Goal: Task Accomplishment & Management: Manage account settings

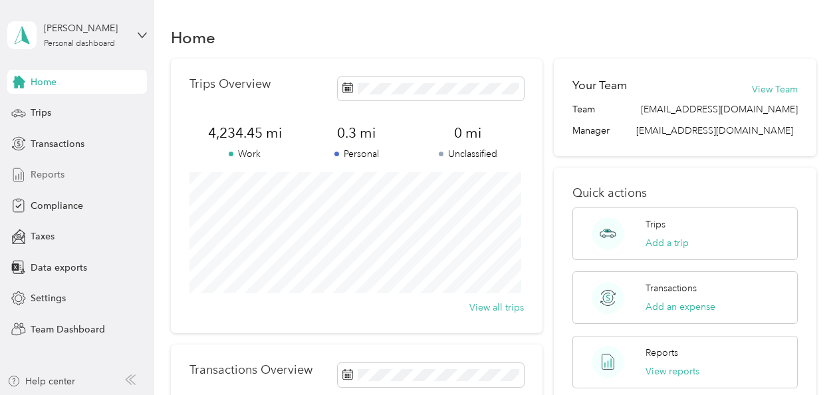
click at [73, 172] on div "Reports" at bounding box center [77, 175] width 140 height 24
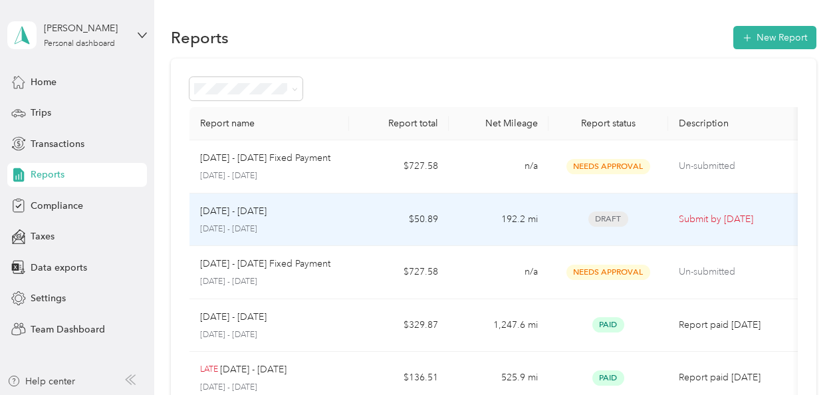
click at [607, 224] on span "Draft" at bounding box center [608, 218] width 40 height 15
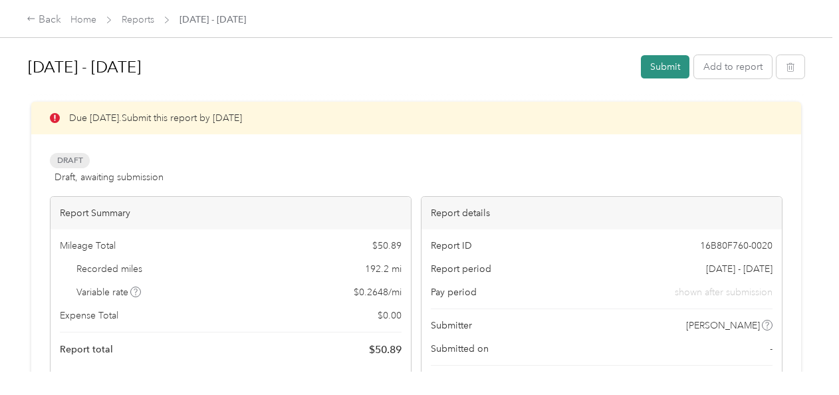
click at [665, 68] on button "Submit" at bounding box center [665, 66] width 49 height 23
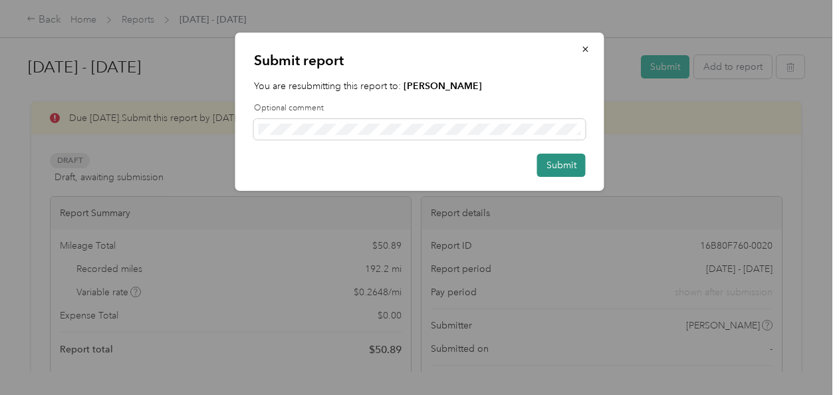
click at [575, 167] on button "Submit" at bounding box center [561, 165] width 49 height 23
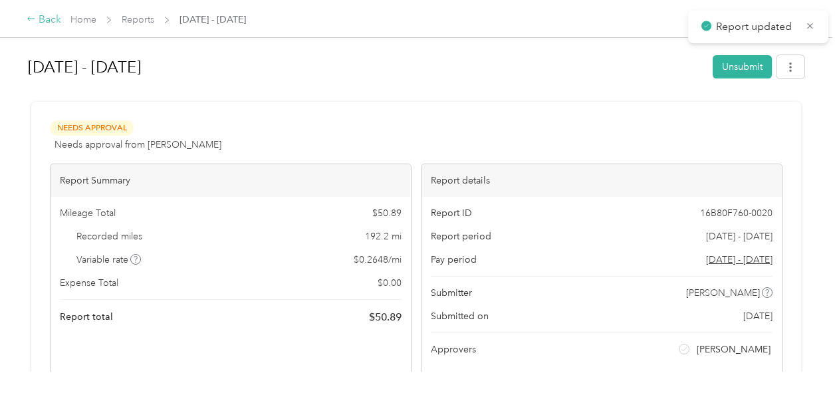
click at [48, 19] on div "Back" at bounding box center [44, 20] width 35 height 16
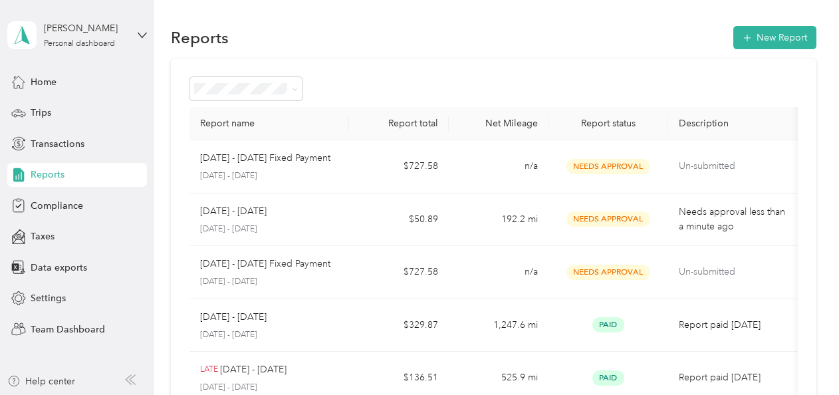
click at [134, 33] on div "[PERSON_NAME] Personal dashboard" at bounding box center [77, 35] width 140 height 47
click at [73, 104] on div "Team dashboard" at bounding box center [54, 109] width 71 height 14
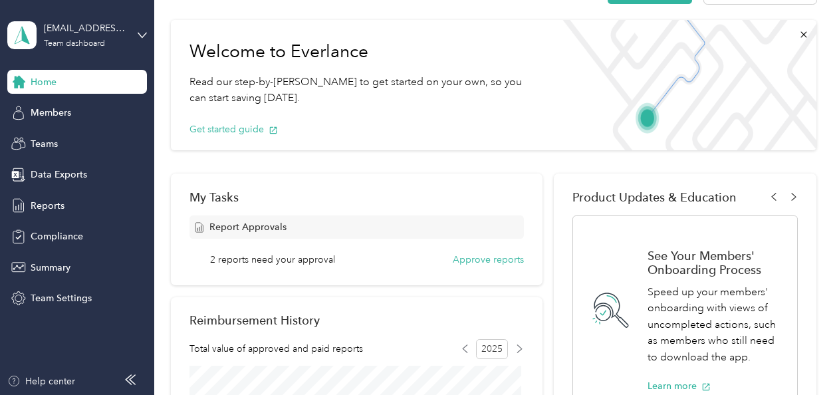
scroll to position [66, 0]
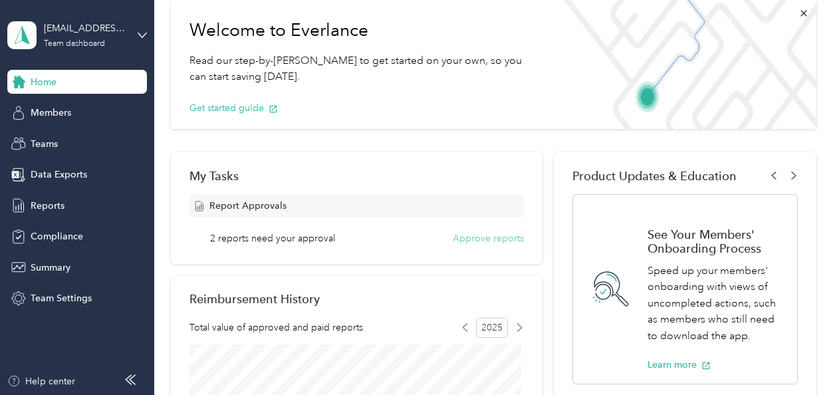
click at [491, 241] on button "Approve reports" at bounding box center [488, 238] width 71 height 14
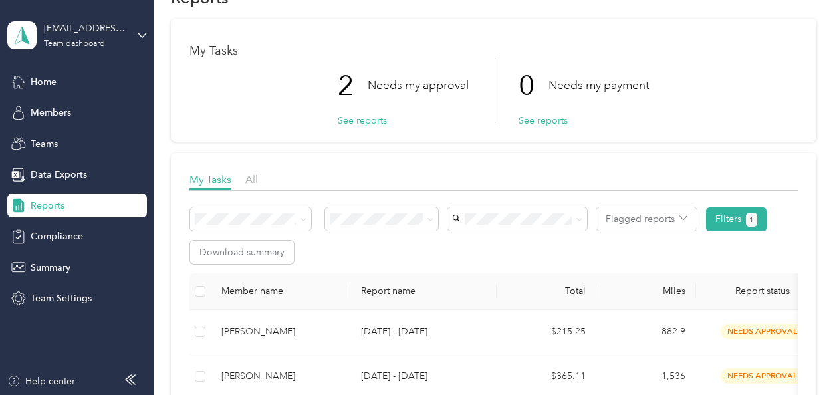
scroll to position [133, 0]
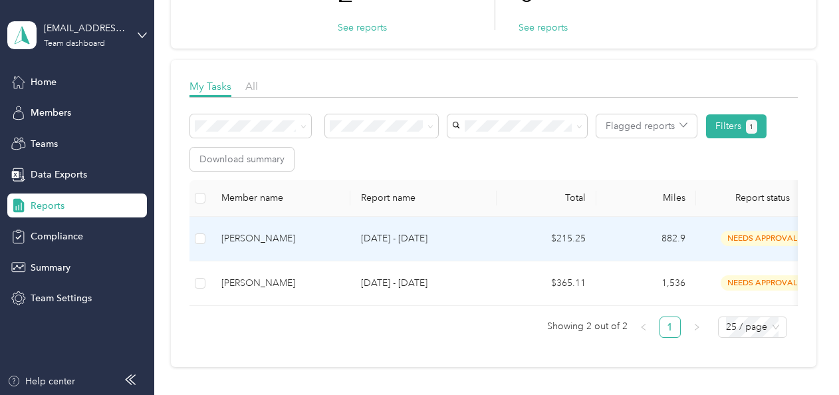
click at [294, 241] on div "[PERSON_NAME]" at bounding box center [280, 238] width 118 height 15
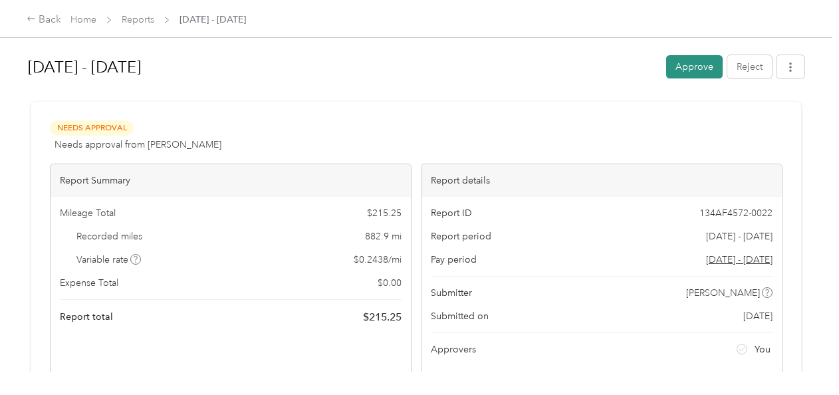
click at [681, 66] on button "Approve" at bounding box center [694, 66] width 57 height 23
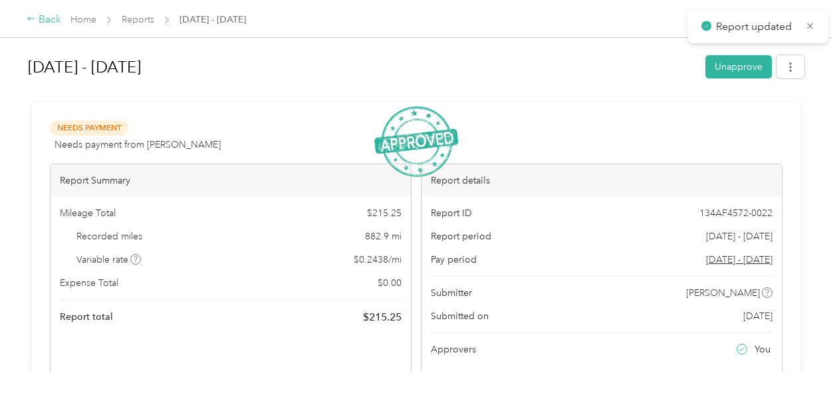
click at [45, 20] on div "Back" at bounding box center [44, 20] width 35 height 16
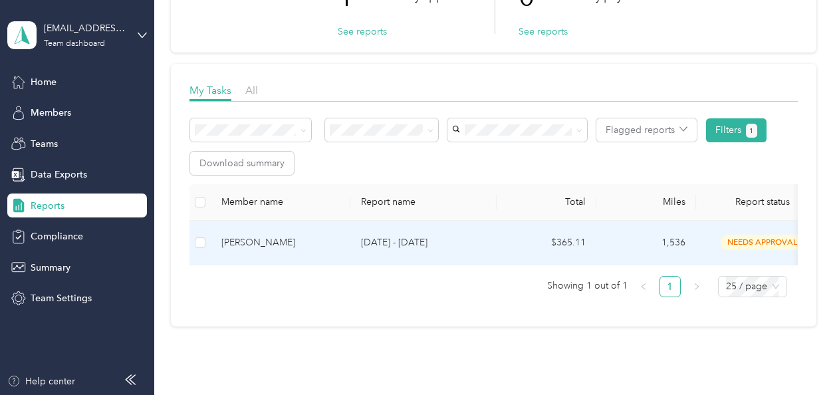
scroll to position [133, 0]
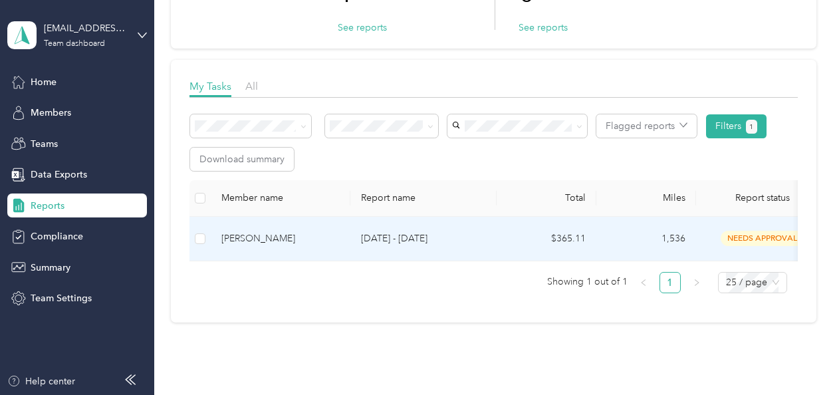
click at [291, 238] on div "[PERSON_NAME]" at bounding box center [280, 238] width 118 height 15
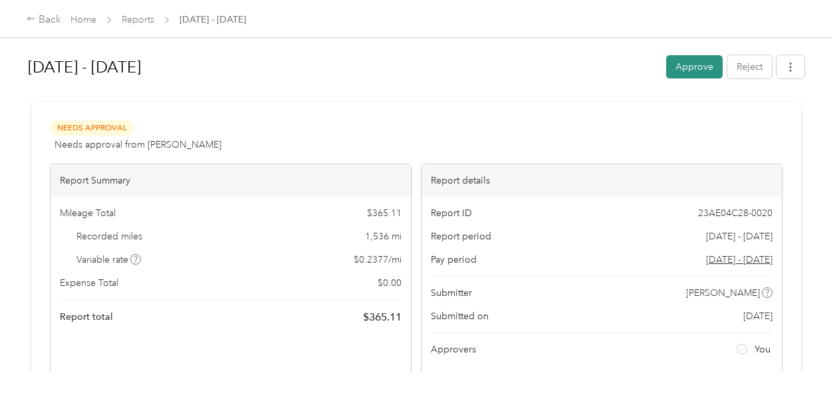
click at [688, 71] on button "Approve" at bounding box center [694, 66] width 57 height 23
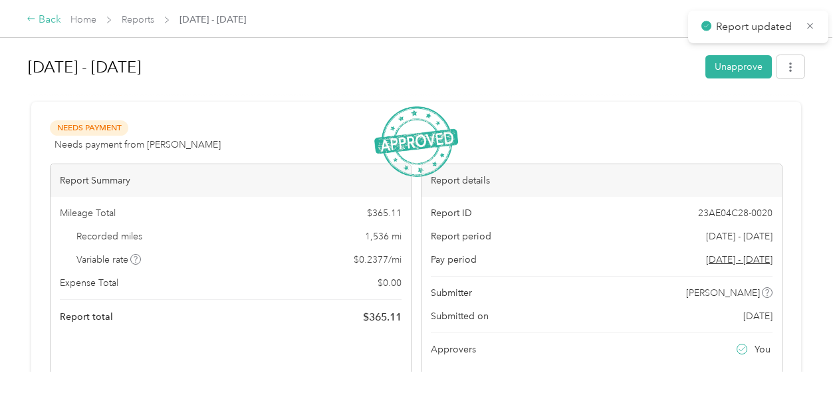
click at [45, 16] on div "Back" at bounding box center [44, 20] width 35 height 16
